Goal: Information Seeking & Learning: Learn about a topic

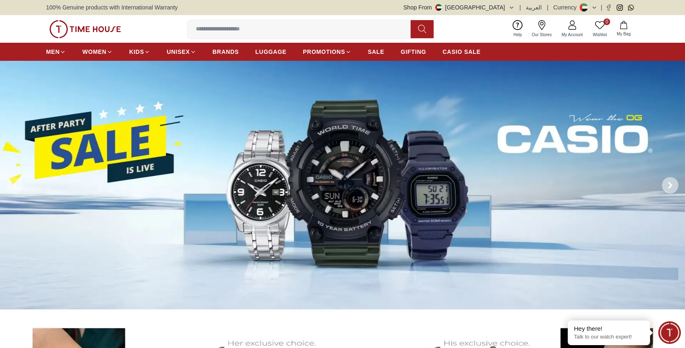
click at [671, 184] on icon at bounding box center [670, 185] width 2 height 5
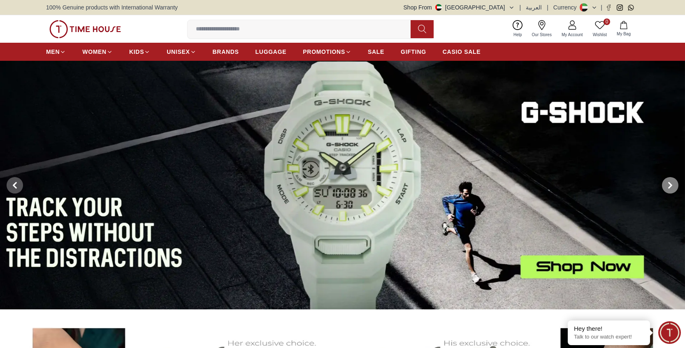
click at [671, 184] on icon at bounding box center [670, 185] width 2 height 5
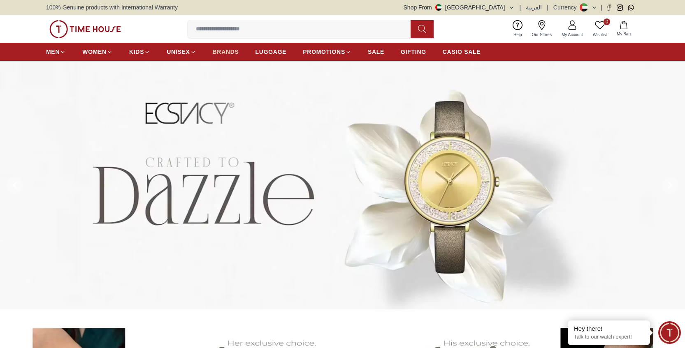
click at [221, 51] on span "BRANDS" at bounding box center [226, 52] width 26 height 8
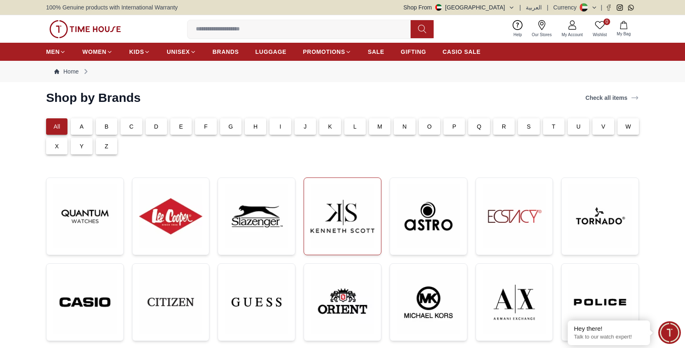
click at [337, 209] on img at bounding box center [343, 217] width 64 height 64
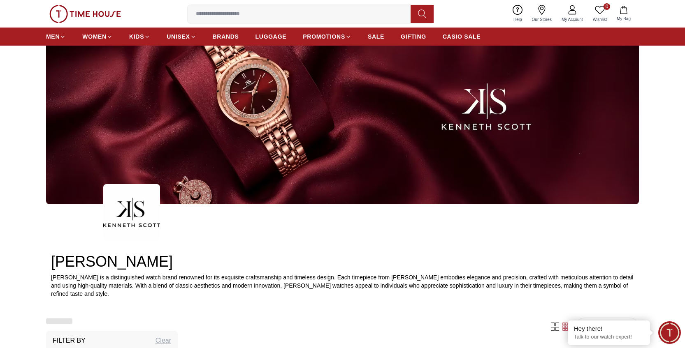
scroll to position [319, 0]
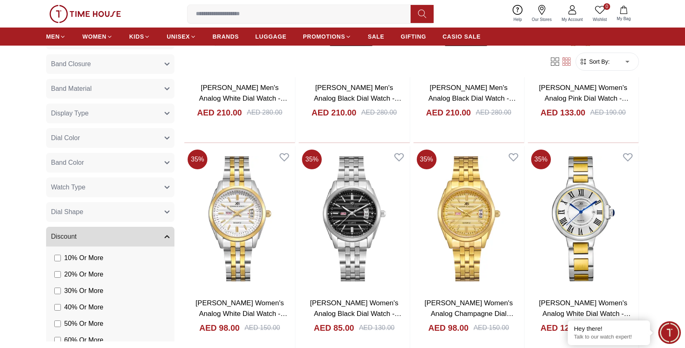
scroll to position [1832, 0]
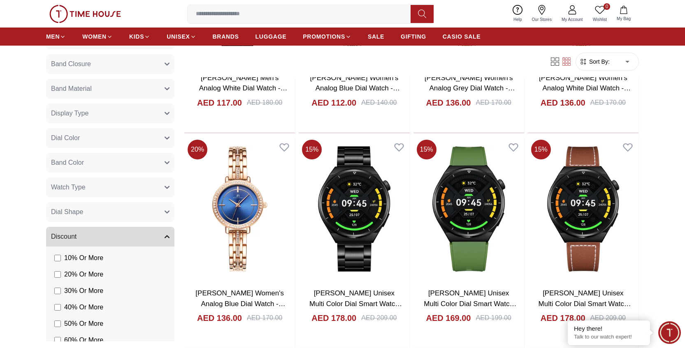
scroll to position [2471, 0]
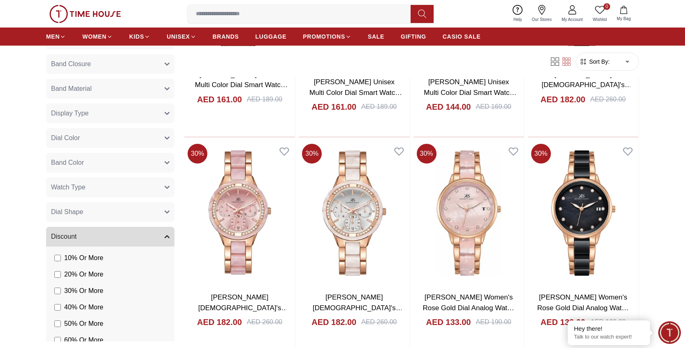
scroll to position [3560, 0]
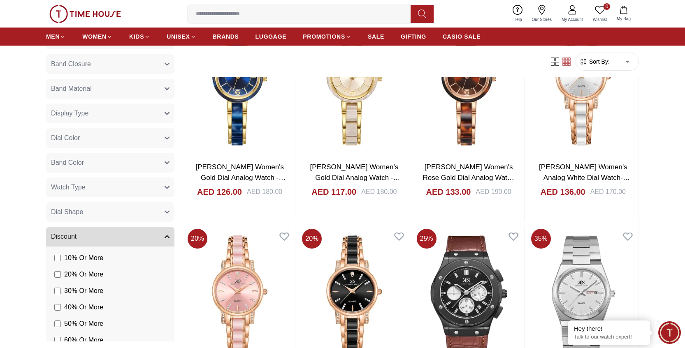
scroll to position [4342, 0]
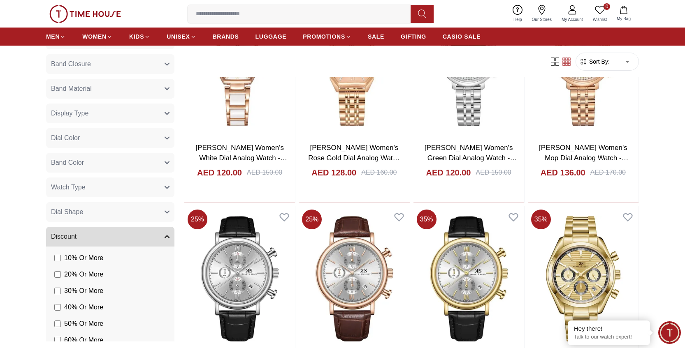
scroll to position [7475, 0]
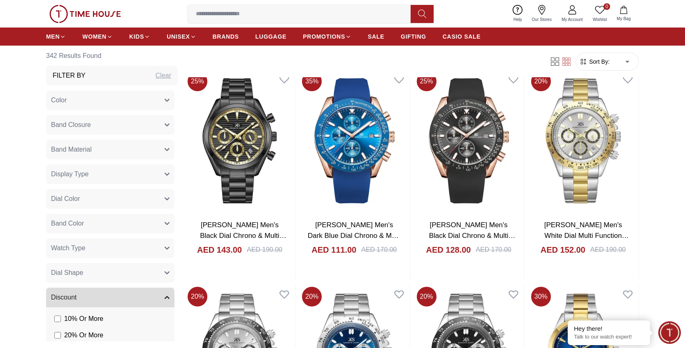
scroll to position [7653, 0]
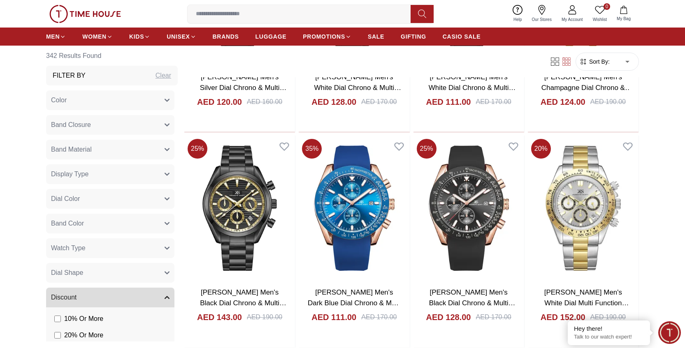
click at [114, 248] on button "Watch Type" at bounding box center [110, 249] width 128 height 20
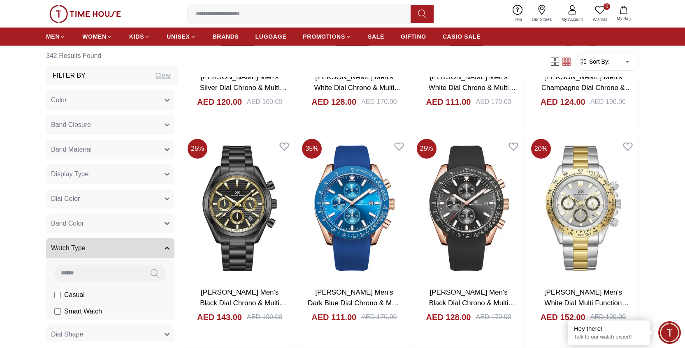
click at [114, 248] on button "Watch Type" at bounding box center [110, 249] width 128 height 20
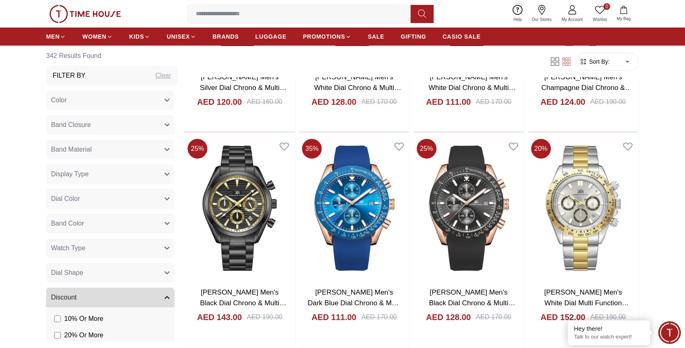
click at [111, 224] on button "Band Color" at bounding box center [110, 224] width 128 height 20
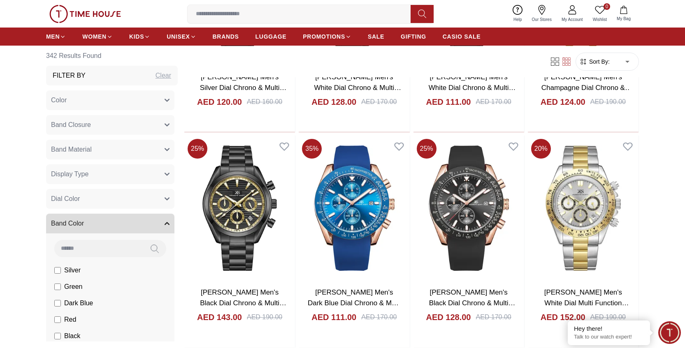
click at [111, 224] on button "Band Color" at bounding box center [110, 224] width 128 height 20
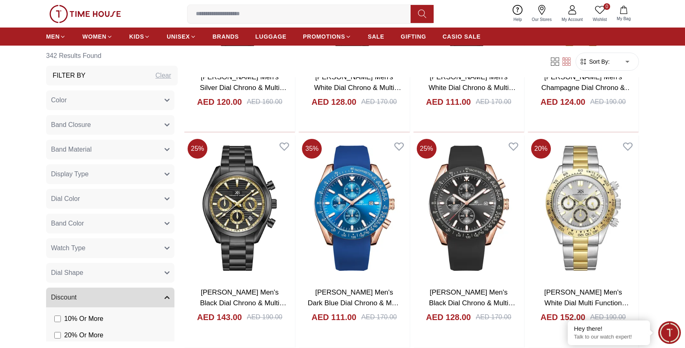
click at [113, 122] on button "Band Closure" at bounding box center [110, 125] width 128 height 20
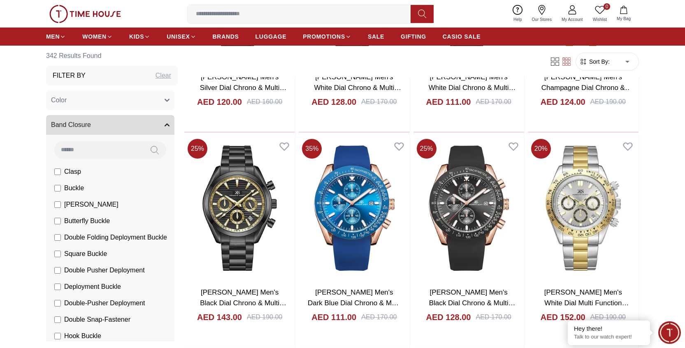
click at [98, 122] on button "Band Closure" at bounding box center [110, 125] width 128 height 20
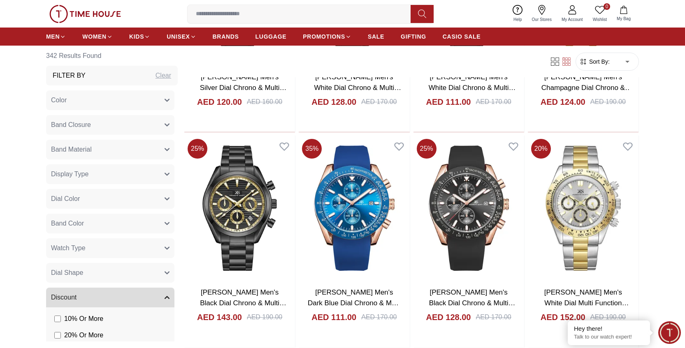
click at [100, 144] on button "Band Material" at bounding box center [110, 150] width 128 height 20
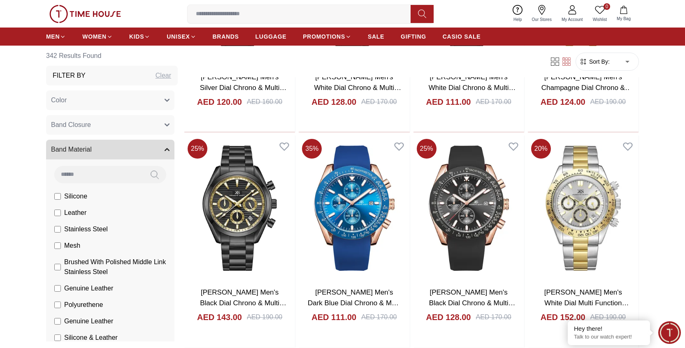
scroll to position [67, 0]
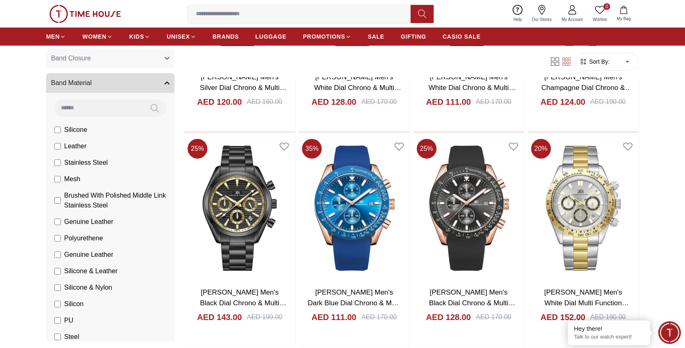
click at [68, 180] on span "Mesh" at bounding box center [72, 179] width 16 height 10
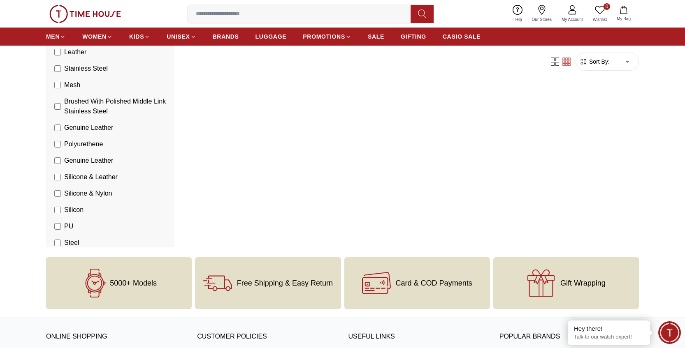
scroll to position [339, 0]
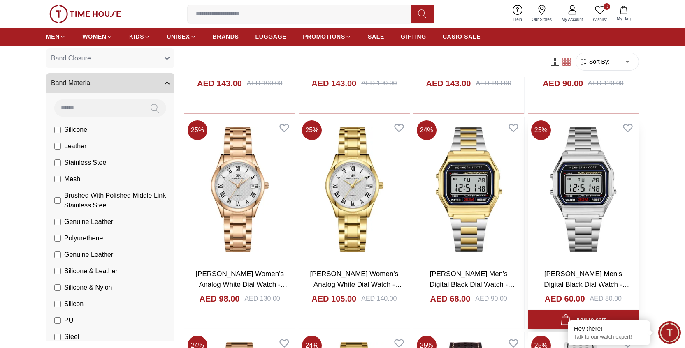
scroll to position [735, 0]
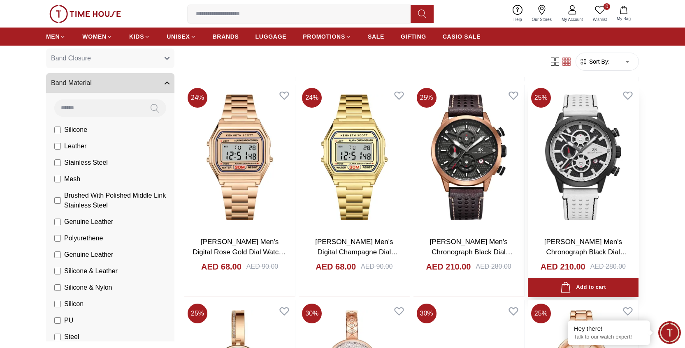
scroll to position [1469, 0]
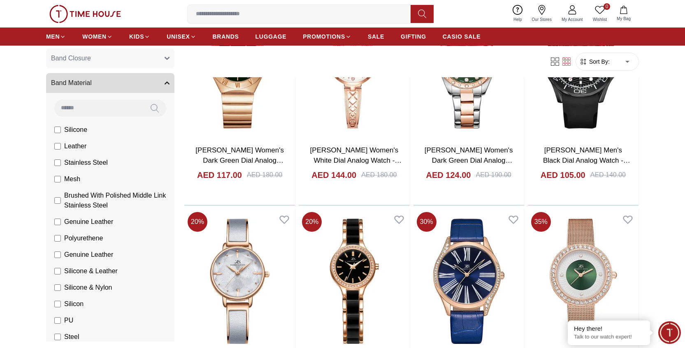
scroll to position [3144, 0]
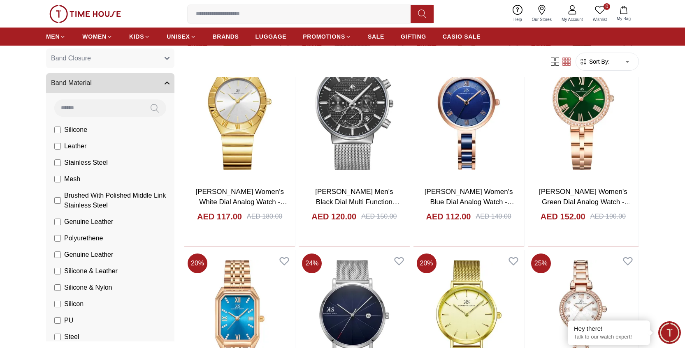
scroll to position [4180, 0]
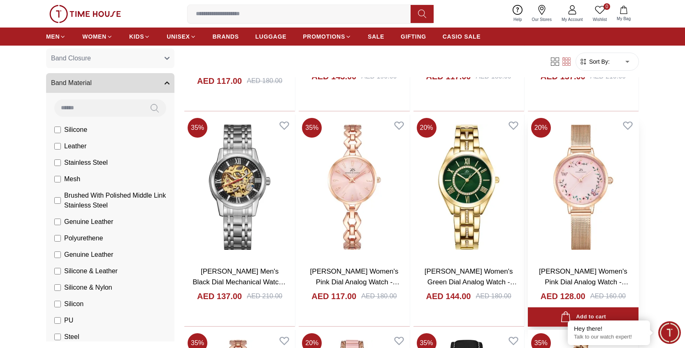
scroll to position [7254, 0]
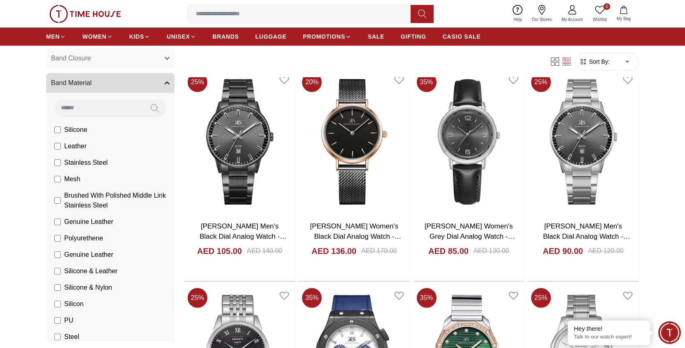
scroll to position [8686, 0]
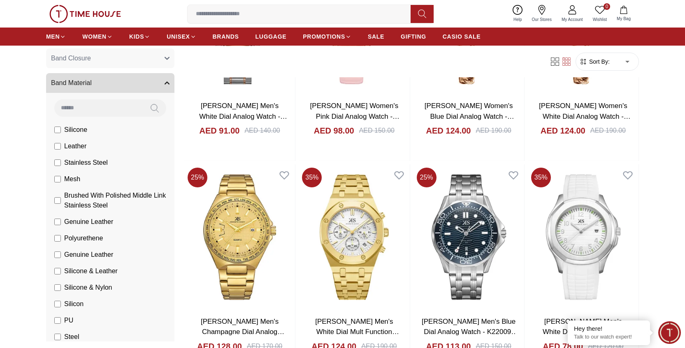
scroll to position [9730, 0]
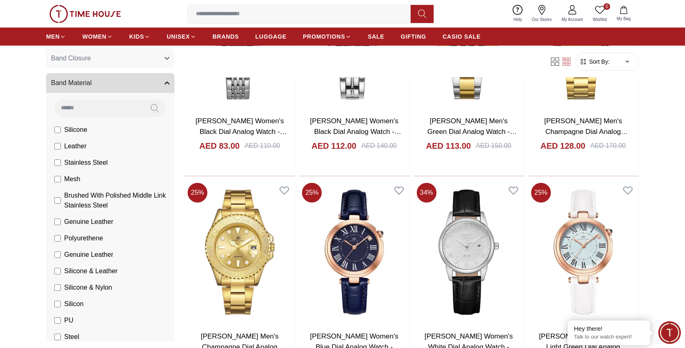
scroll to position [11088, 0]
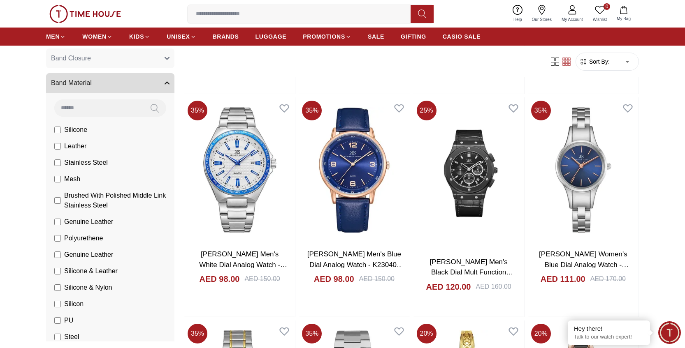
scroll to position [6413, 0]
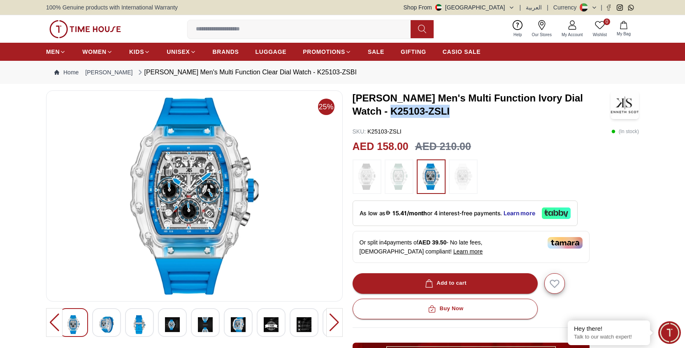
drag, startPoint x: 350, startPoint y: 112, endPoint x: 417, endPoint y: 112, distance: 66.2
click at [417, 112] on div "25% Kenneth Scott Men's Multi Function Ivory Dial Watch - K25103-ZSLI SKU : K25…" at bounding box center [342, 299] width 593 height 418
copy h3 "K25103-ZSLI"
